Goal: Information Seeking & Learning: Learn about a topic

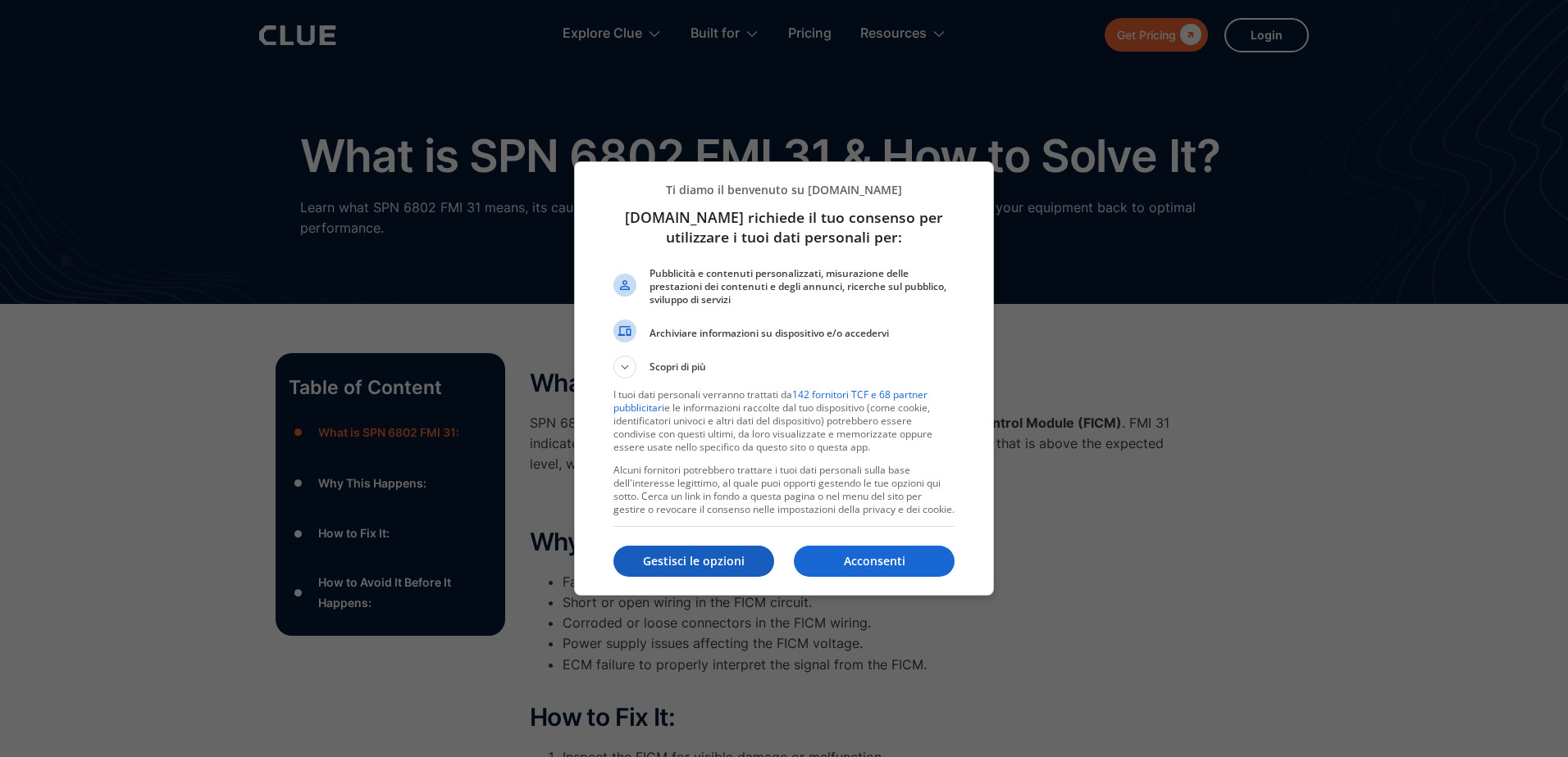
click at [710, 559] on p "Gestisci le opzioni" at bounding box center [693, 562] width 160 height 17
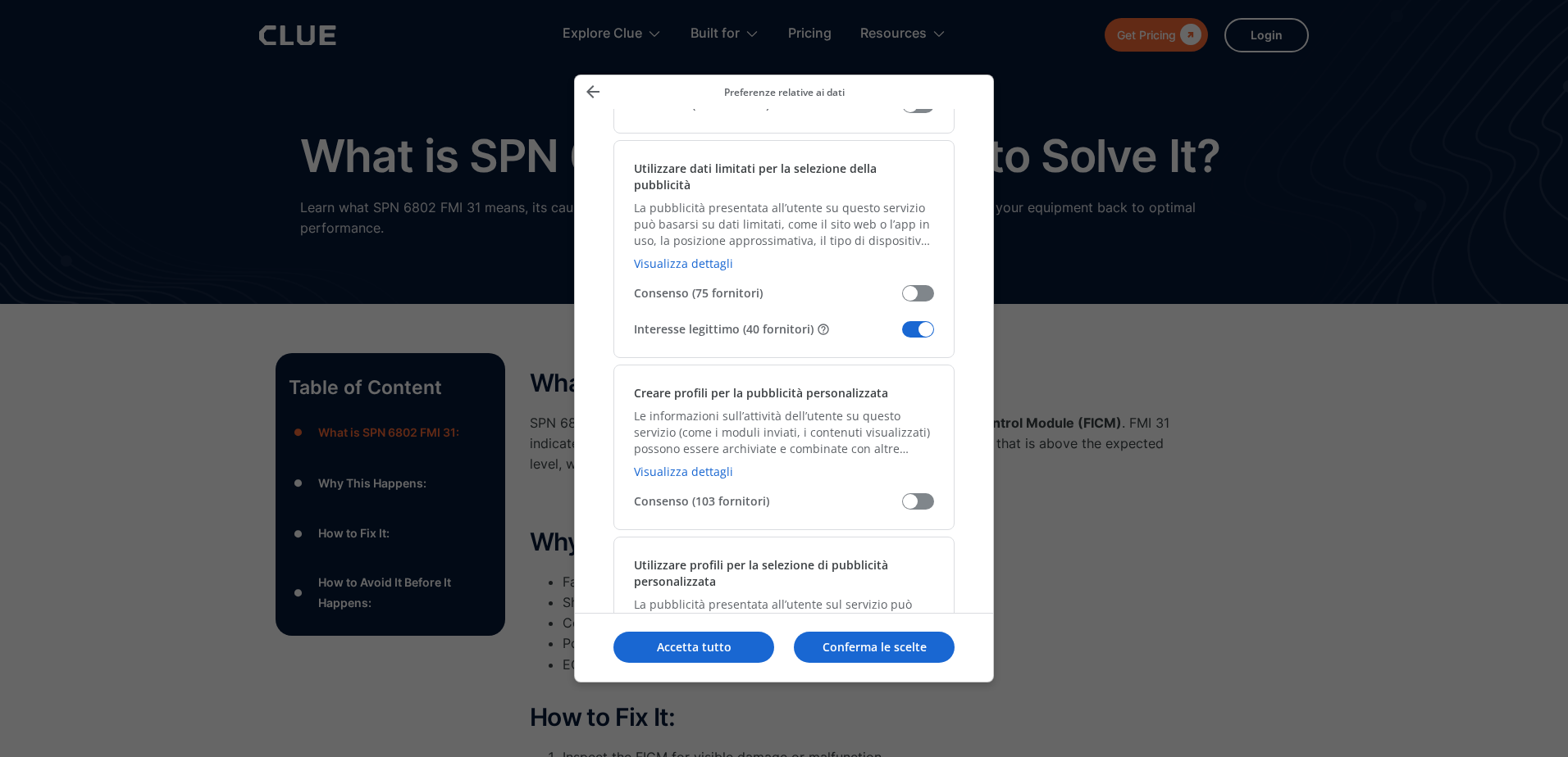
scroll to position [328, 0]
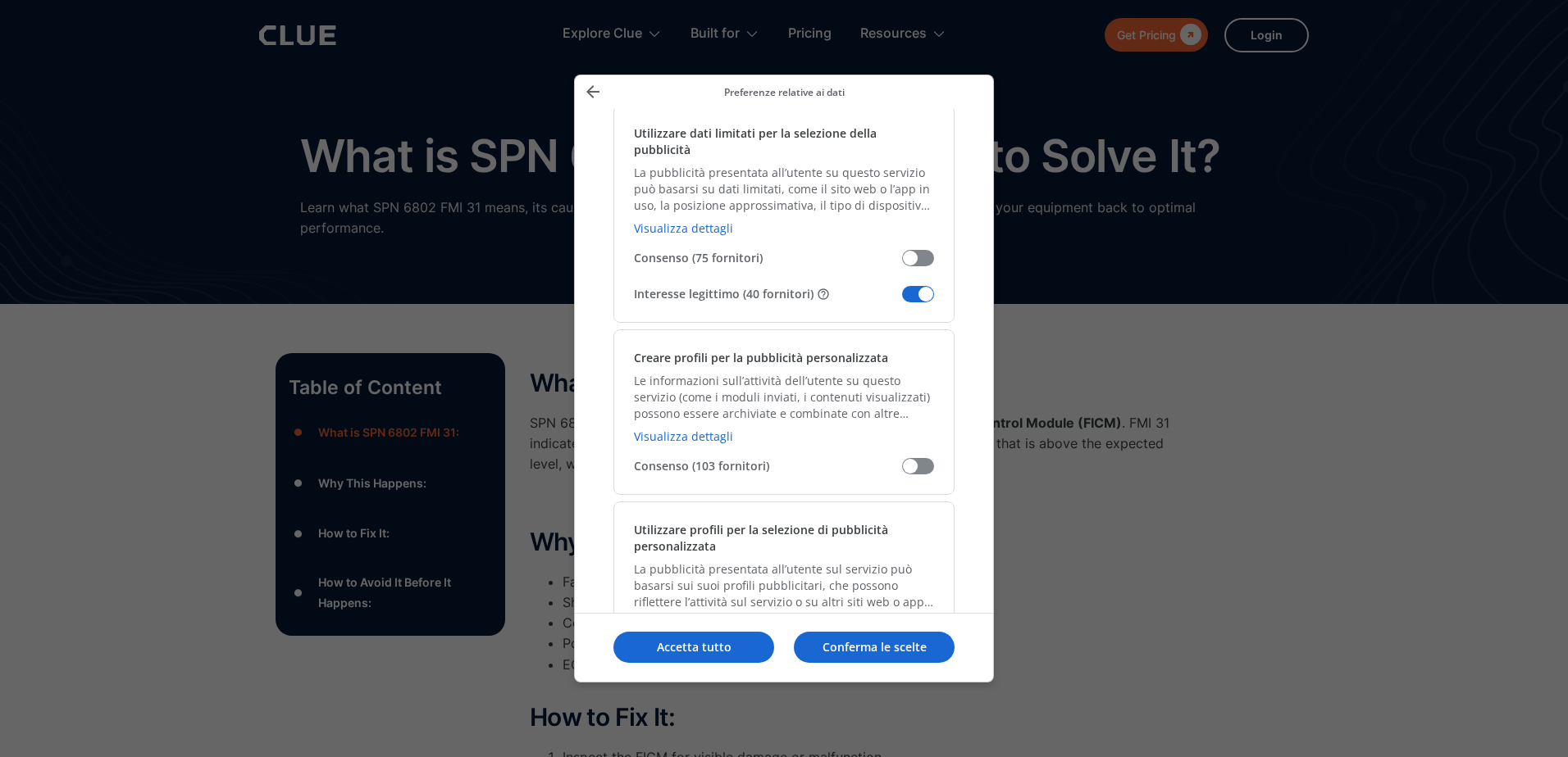
click at [925, 286] on span "Gestisci i tuoi dati" at bounding box center [918, 294] width 32 height 17
click at [902, 300] on input "Interesse legittimo (40 fornitori)" at bounding box center [902, 300] width 0 height 0
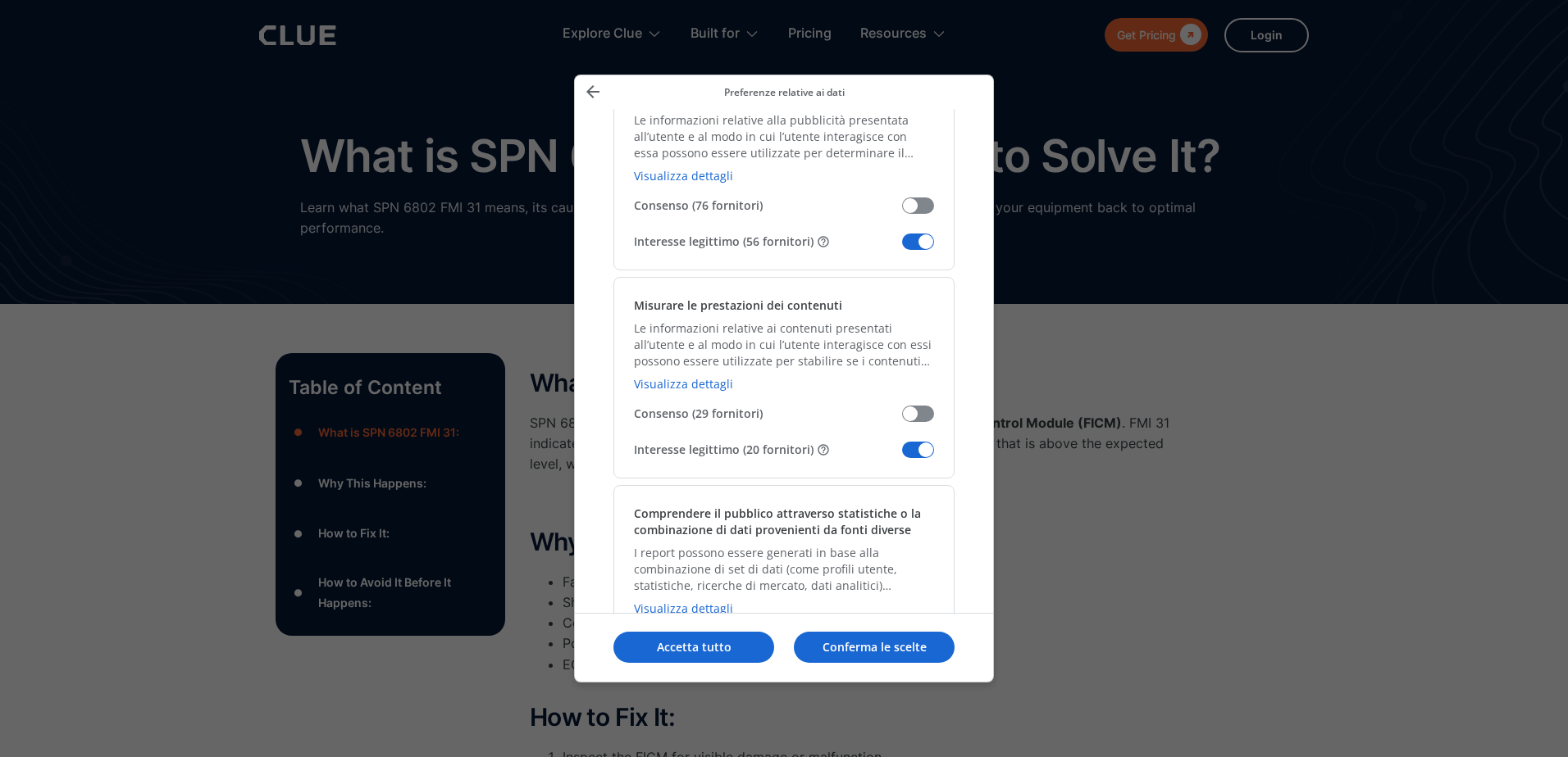
scroll to position [1311, 0]
click at [915, 232] on span "Gestisci i tuoi dati" at bounding box center [918, 240] width 32 height 17
click at [902, 246] on input "Interesse legittimo (56 fornitori)" at bounding box center [902, 246] width 0 height 0
drag, startPoint x: 915, startPoint y: 428, endPoint x: 897, endPoint y: 482, distance: 56.9
click at [915, 440] on span "Gestisci i tuoi dati" at bounding box center [918, 449] width 32 height 17
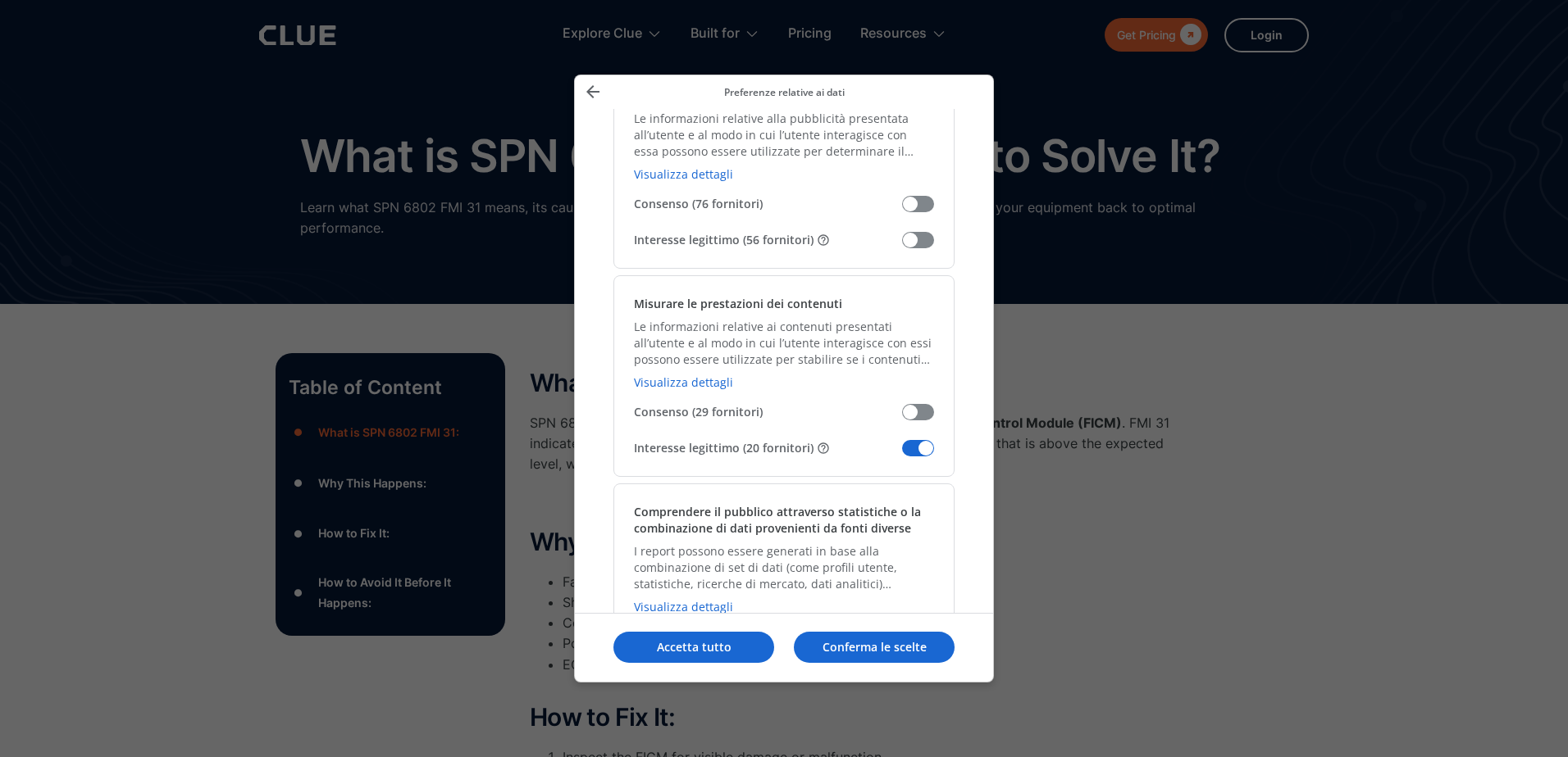
click at [902, 454] on input "Interesse legittimo (20 fornitori)" at bounding box center [902, 454] width 0 height 0
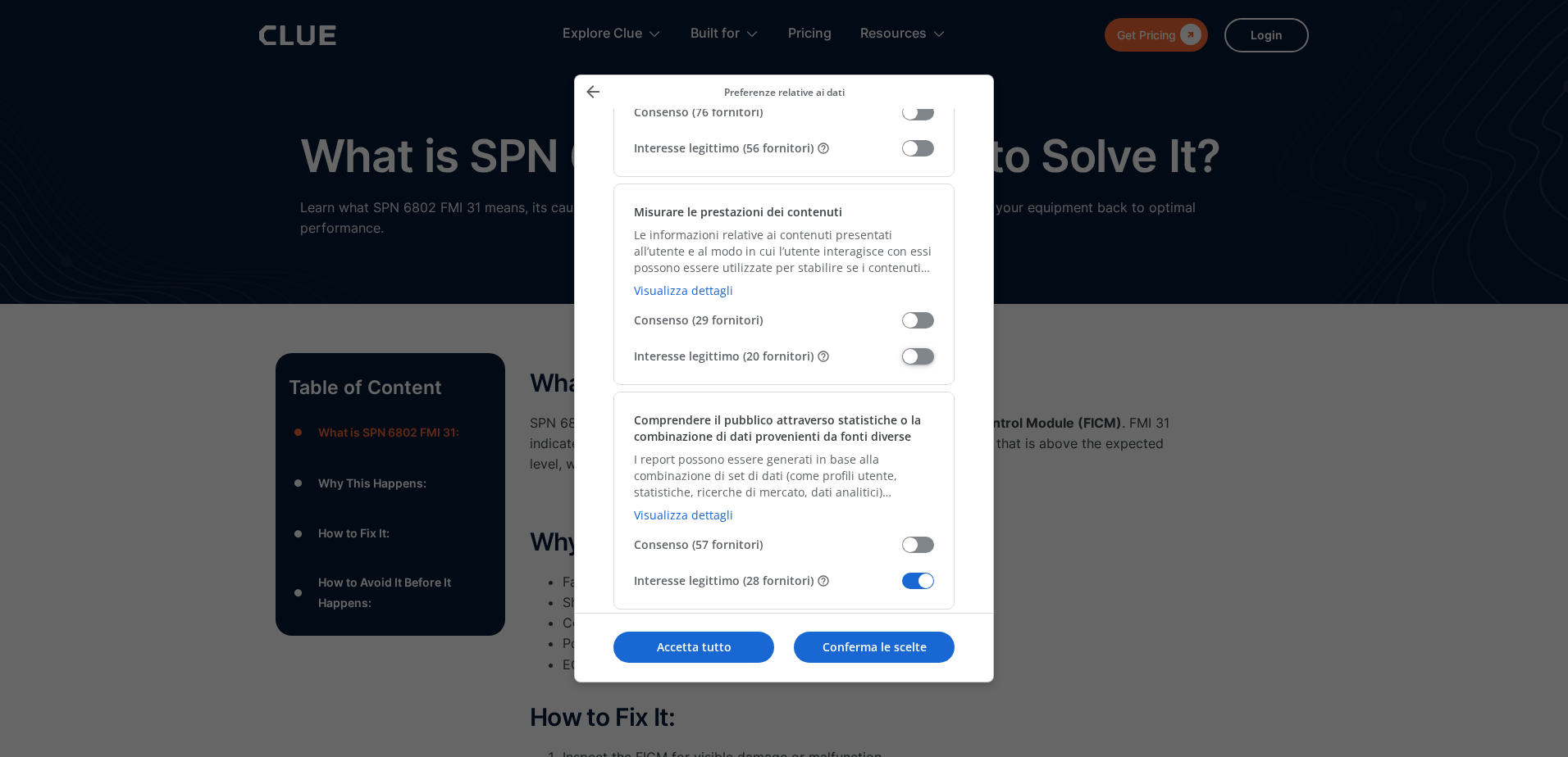
scroll to position [1639, 0]
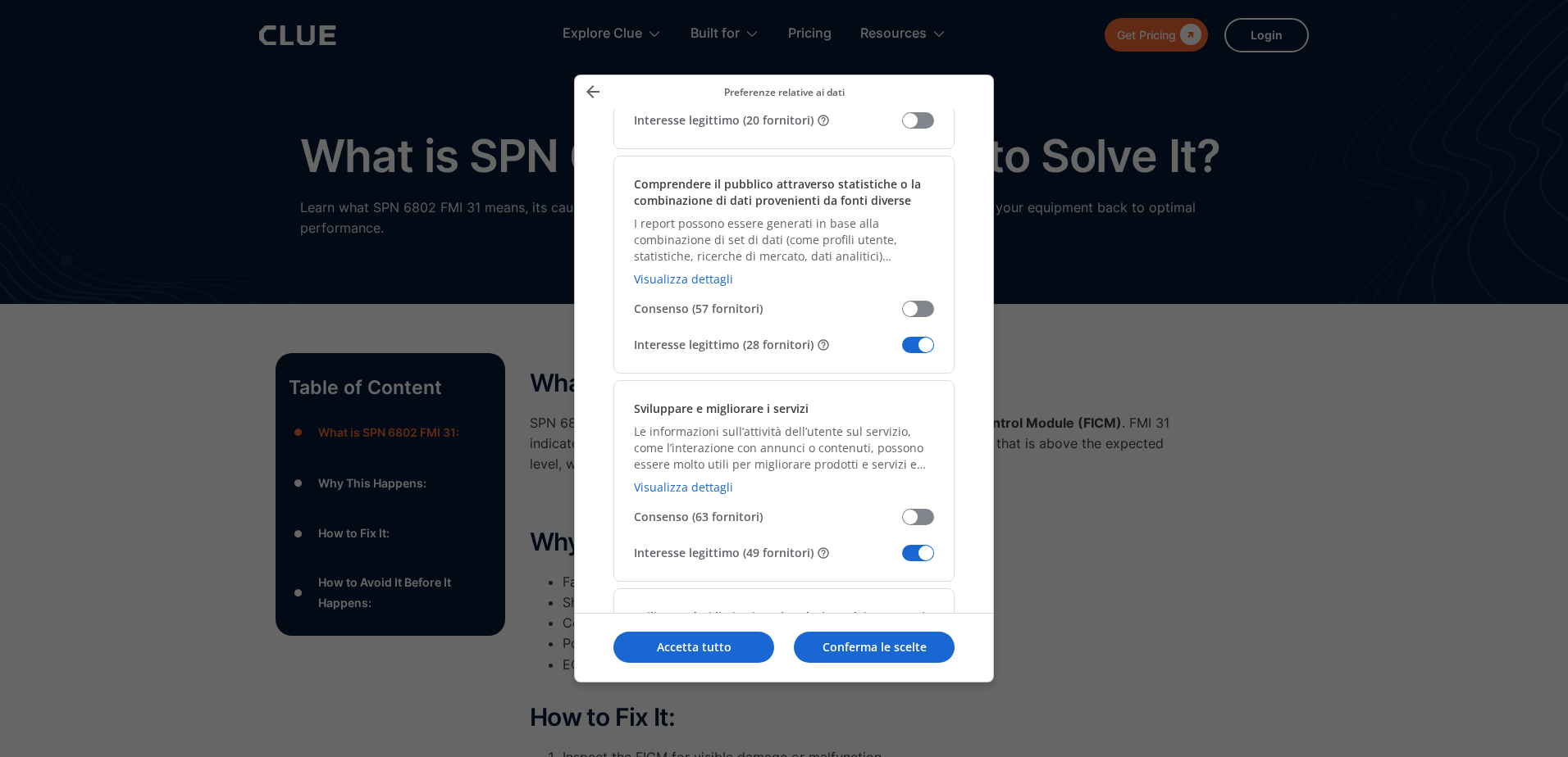
drag, startPoint x: 908, startPoint y: 329, endPoint x: 914, endPoint y: 342, distance: 14.3
click at [910, 337] on span "Gestisci i tuoi dati" at bounding box center [918, 345] width 32 height 17
click at [902, 351] on input "Interesse legittimo (28 fornitori)" at bounding box center [902, 351] width 0 height 0
click at [909, 545] on span "Gestisci i tuoi dati" at bounding box center [918, 553] width 32 height 17
click at [902, 559] on input "Interesse legittimo (49 fornitori)" at bounding box center [902, 559] width 0 height 0
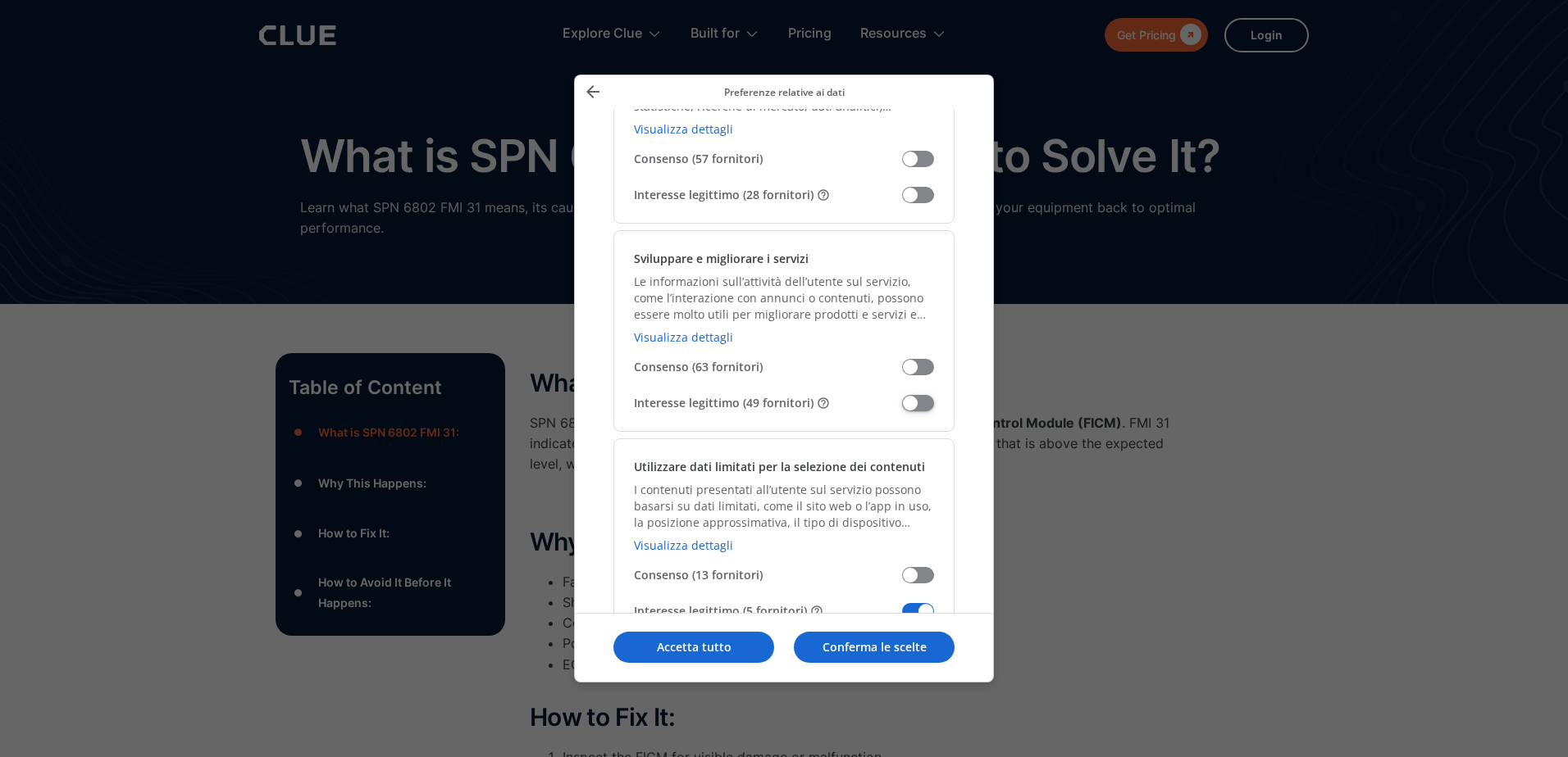
scroll to position [1967, 0]
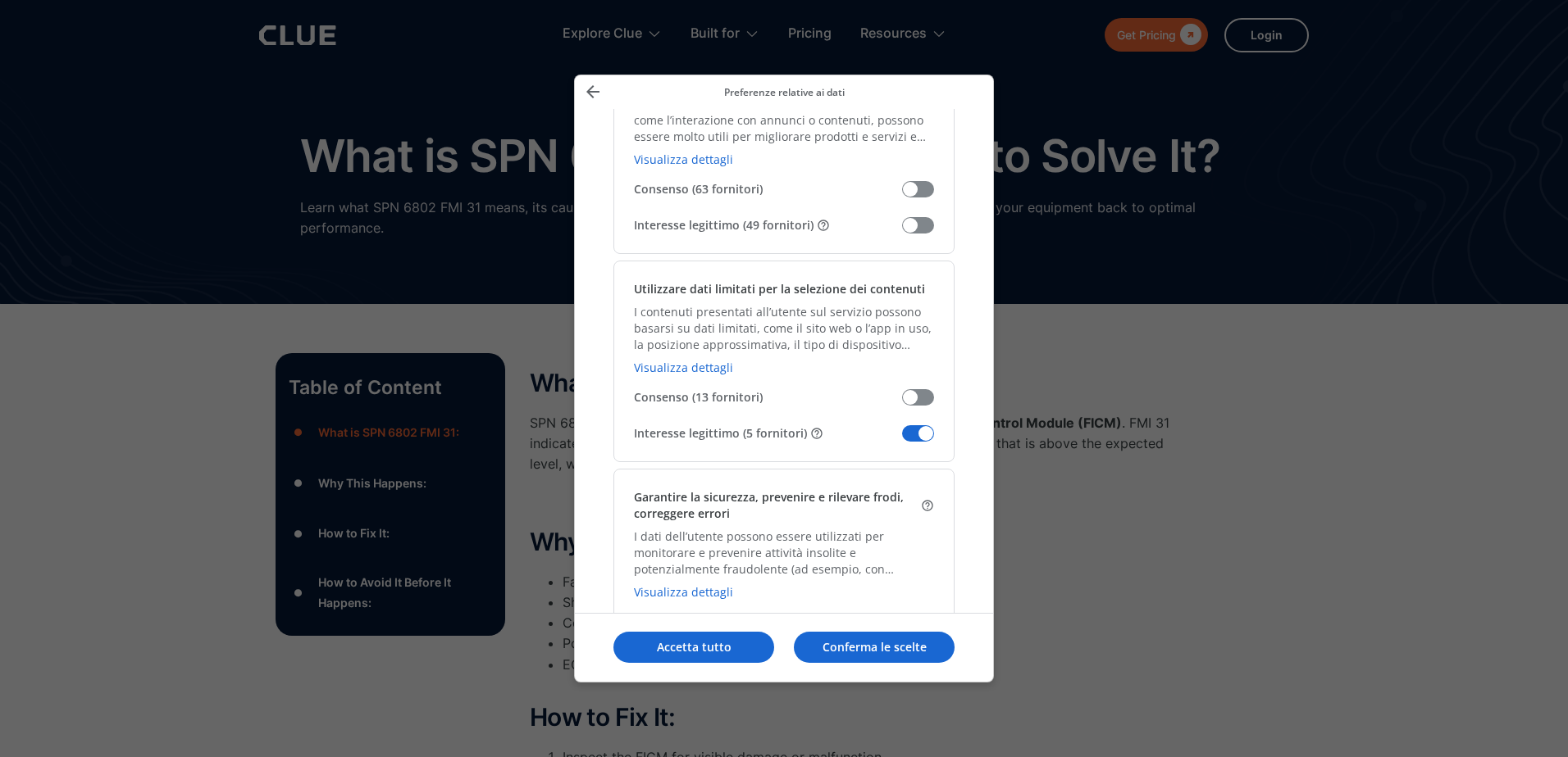
click at [909, 427] on div "Utilizzare dati limitati per la selezione dei contenuti I contenuti presentati …" at bounding box center [784, 361] width 341 height 202
click at [912, 425] on span "Gestisci i tuoi dati" at bounding box center [918, 434] width 32 height 17
click at [902, 440] on input "Interesse legittimo (5 fornitori)" at bounding box center [902, 440] width 0 height 0
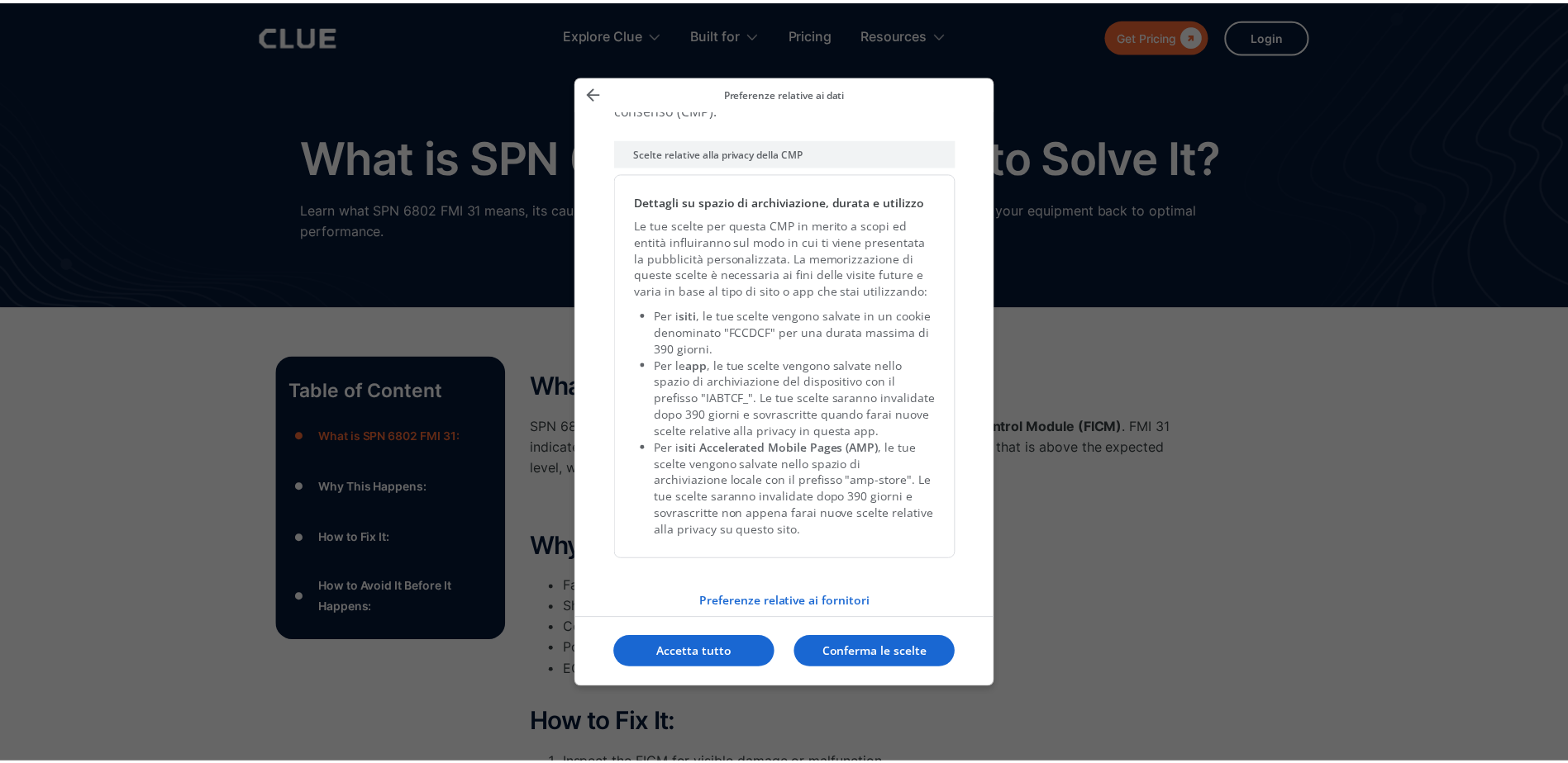
scroll to position [3478, 0]
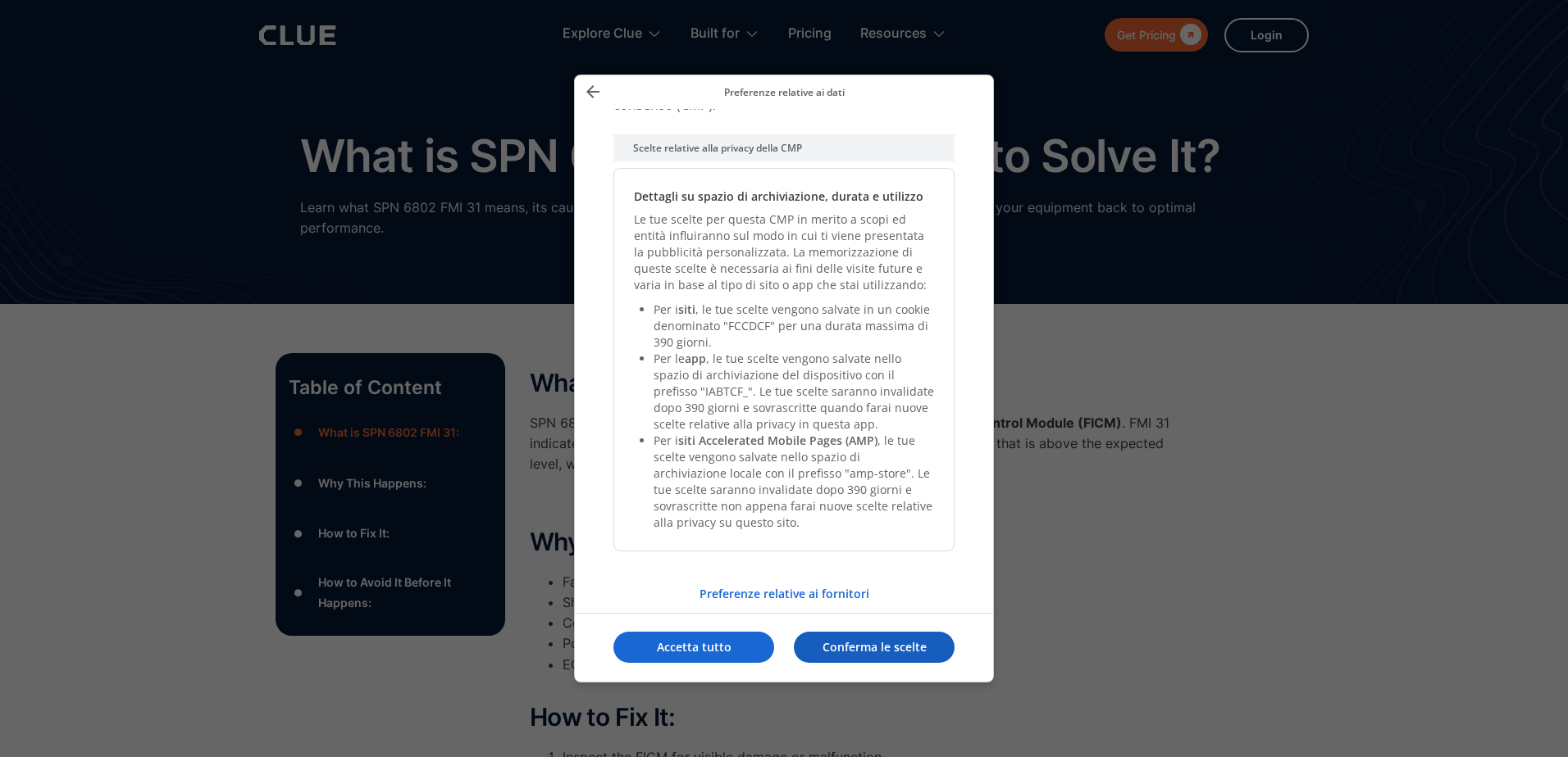
click at [851, 648] on p "Conferma le scelte" at bounding box center [874, 647] width 160 height 17
